Goal: Information Seeking & Learning: Learn about a topic

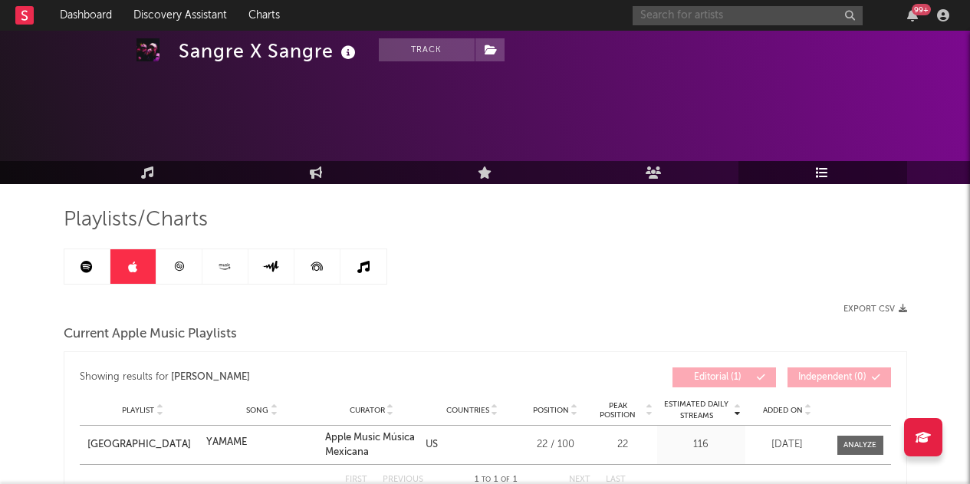
scroll to position [230, 0]
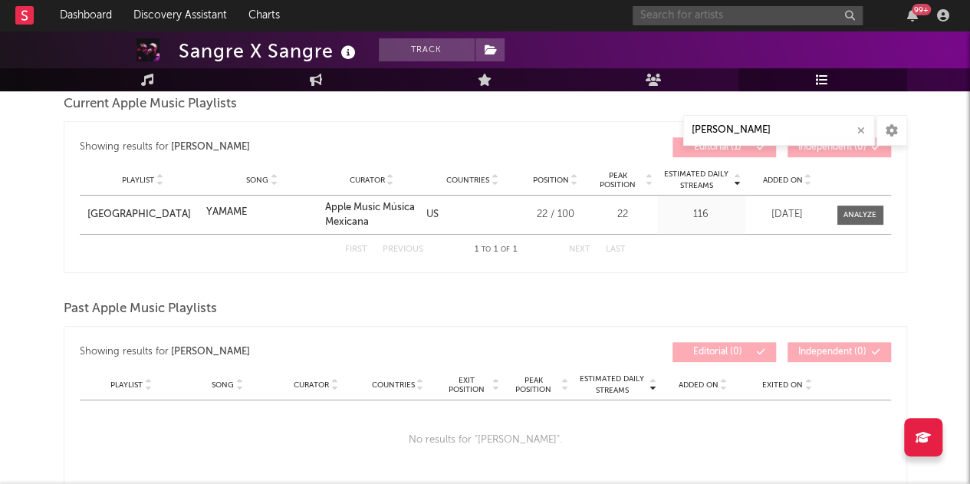
click at [665, 10] on input "text" at bounding box center [748, 15] width 230 height 19
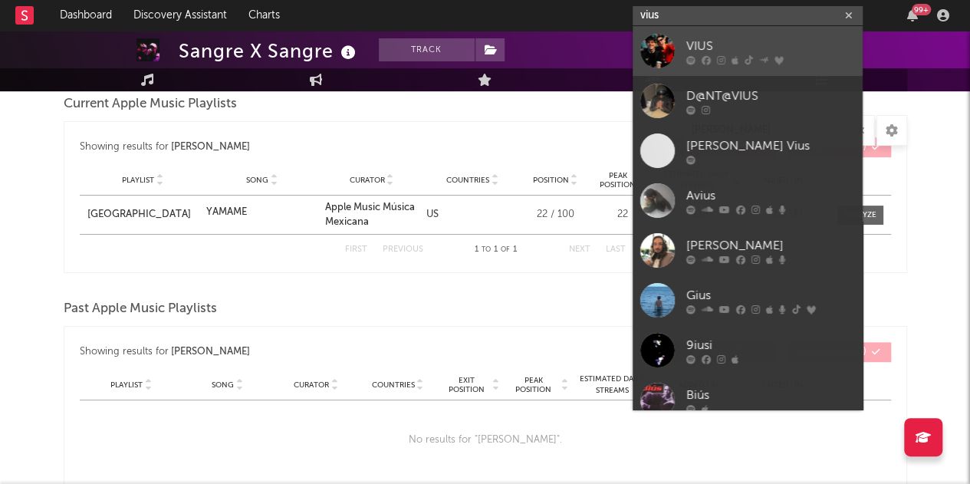
type input "vius"
click at [748, 48] on div "VIUS" at bounding box center [770, 46] width 169 height 18
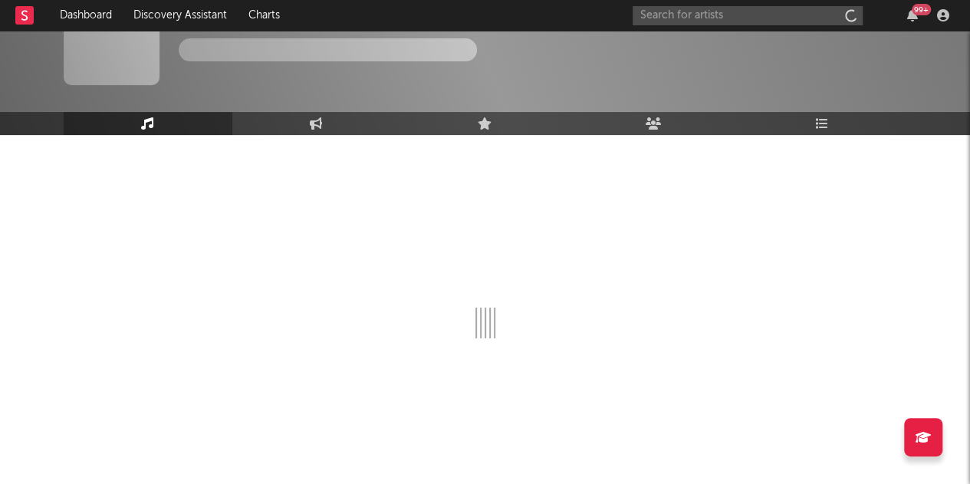
scroll to position [49, 0]
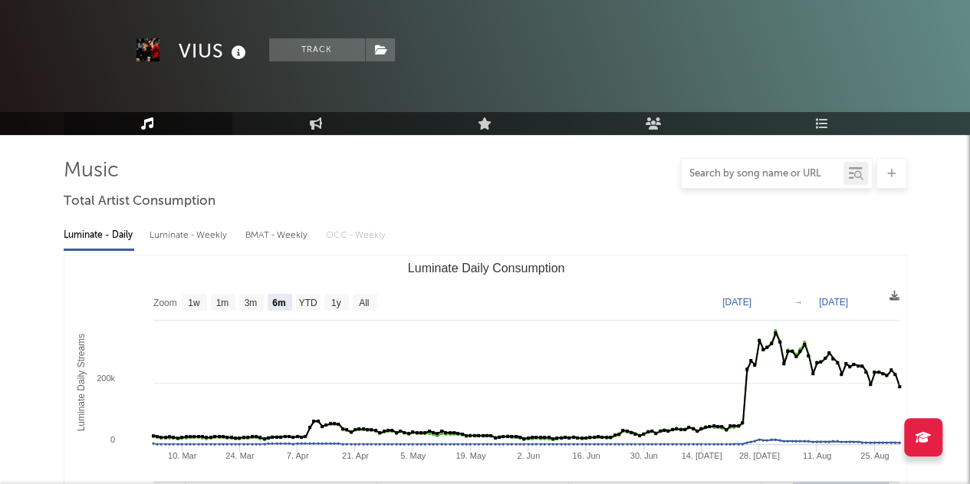
click at [785, 168] on input "text" at bounding box center [763, 174] width 162 height 12
select select "6m"
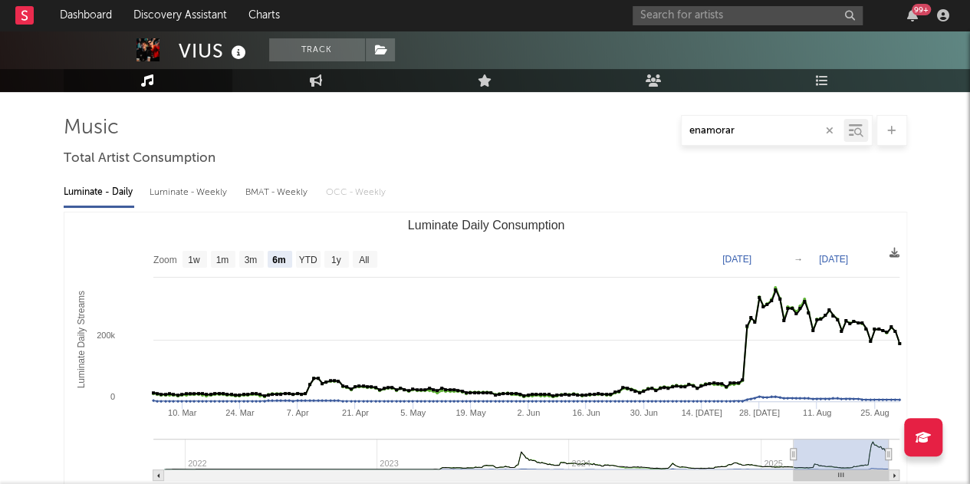
scroll to position [0, 0]
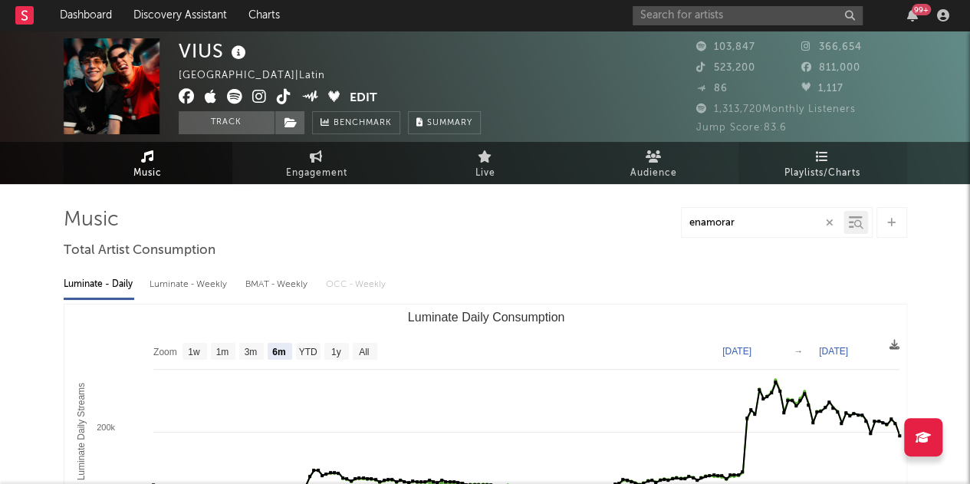
type input "enamorar"
click at [834, 158] on link "Playlists/Charts" at bounding box center [823, 163] width 169 height 42
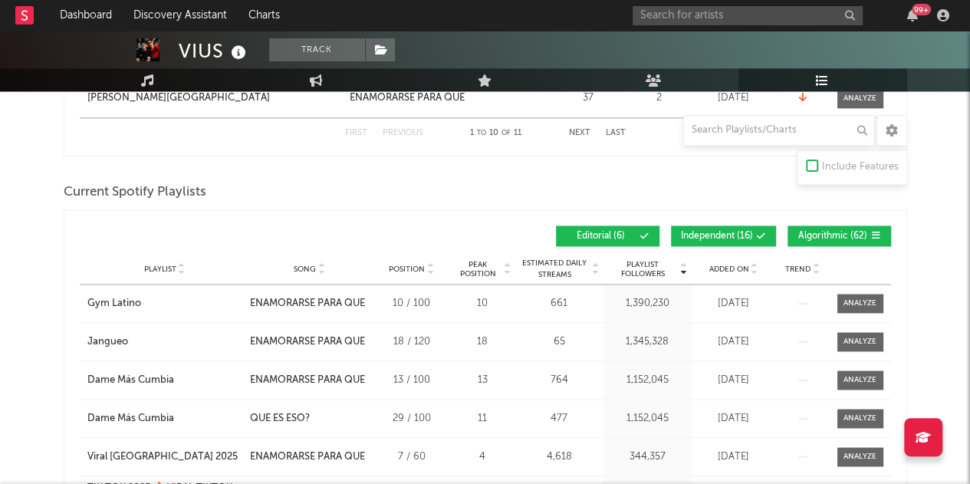
scroll to position [1074, 0]
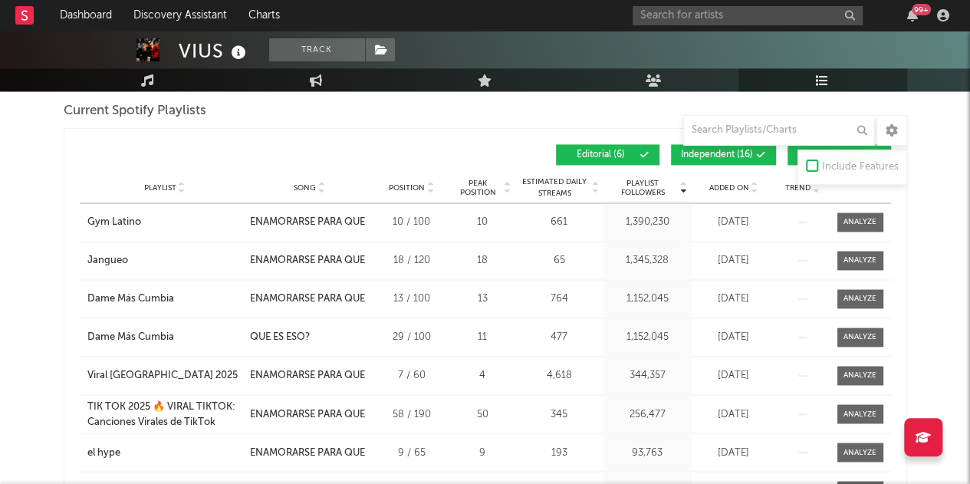
click at [732, 153] on span "Independent ( 16 )" at bounding box center [717, 154] width 72 height 9
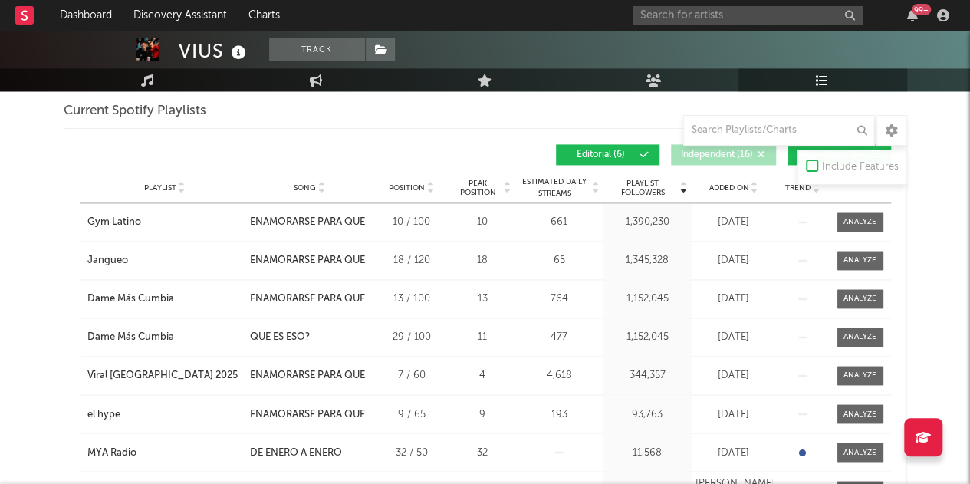
click at [788, 156] on button "Algorithmic ( 62 )" at bounding box center [840, 154] width 104 height 21
